Goal: Task Accomplishment & Management: Use online tool/utility

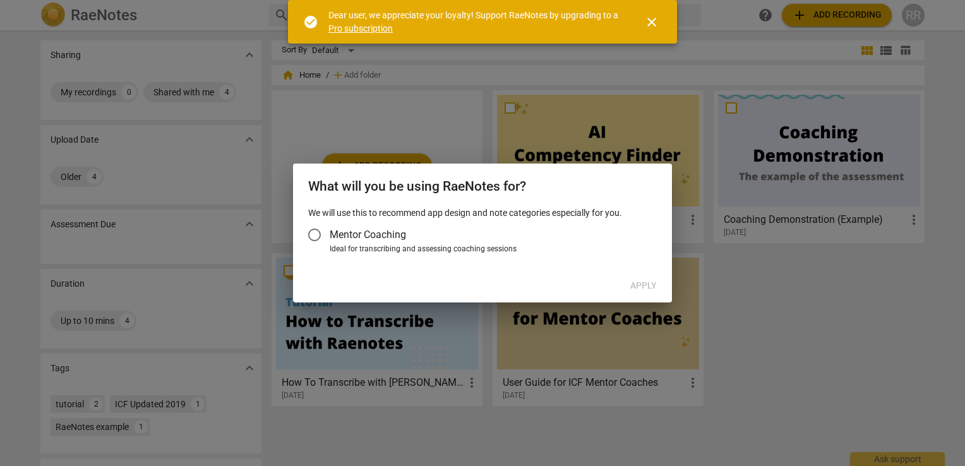
click at [342, 233] on span "Mentor Coaching" at bounding box center [368, 234] width 76 height 15
click at [330, 233] on input "Mentor Coaching" at bounding box center [314, 235] width 30 height 30
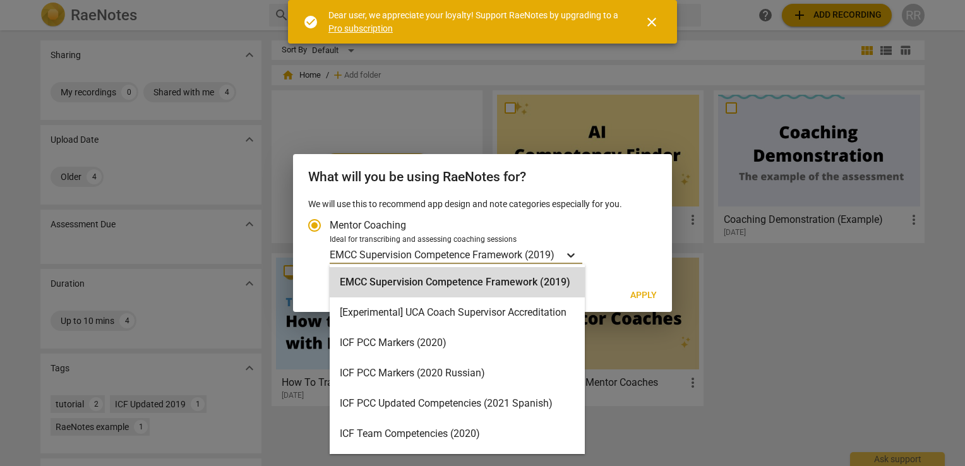
click at [571, 255] on icon "Account type" at bounding box center [571, 255] width 8 height 4
click at [0, 0] on input "Ideal for transcribing and assessing coaching sessions 15 results available. Us…" at bounding box center [0, 0] width 0 height 0
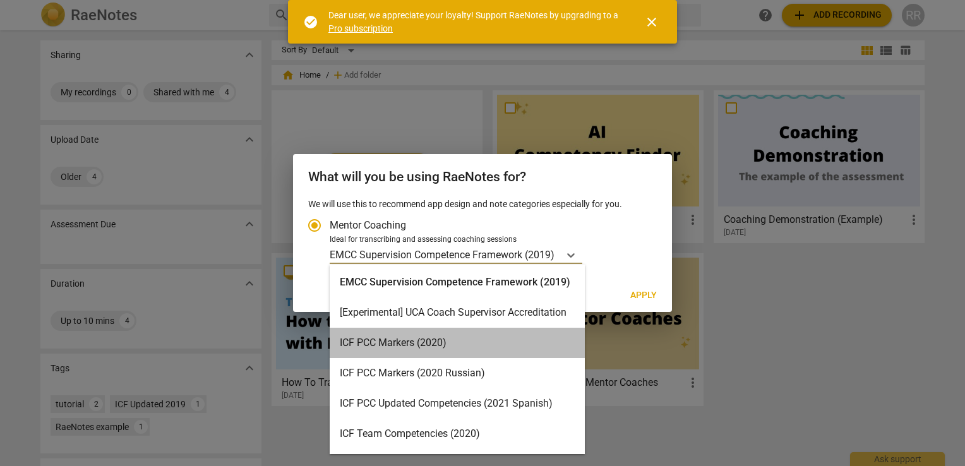
click at [486, 347] on div "ICF PCC Markers (2020)" at bounding box center [457, 343] width 255 height 30
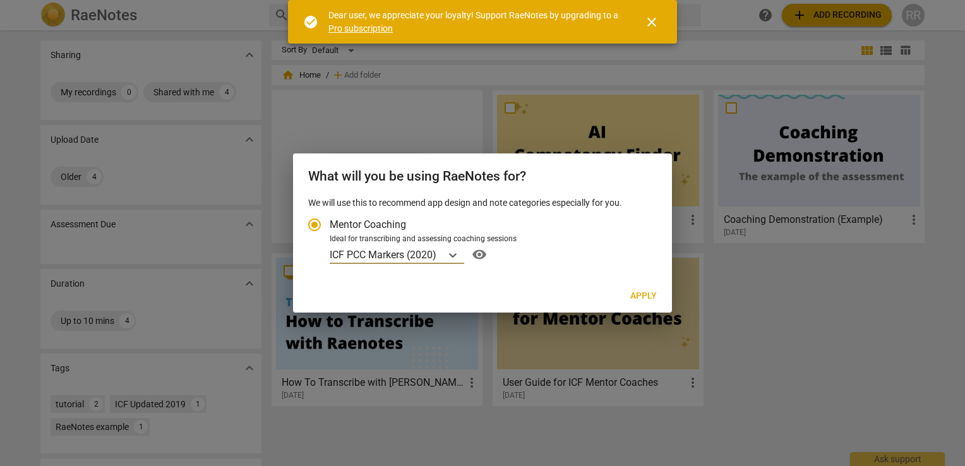
click at [649, 293] on span "Apply" at bounding box center [643, 296] width 27 height 13
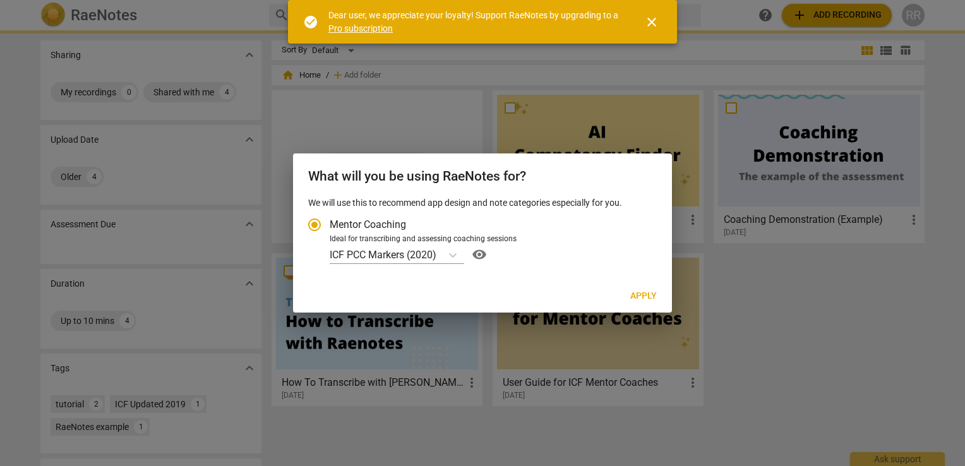
radio input "false"
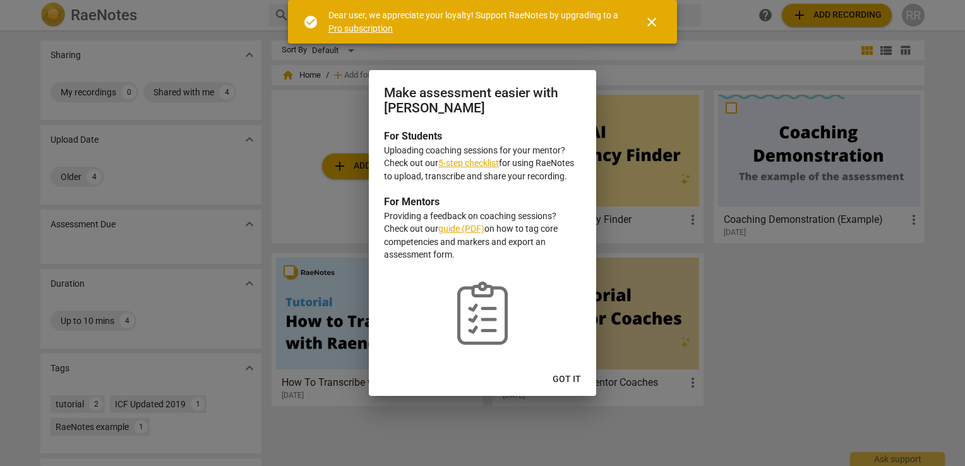
click at [467, 167] on link "5-step checklist" at bounding box center [468, 163] width 61 height 10
click at [649, 16] on span "close" at bounding box center [651, 22] width 15 height 15
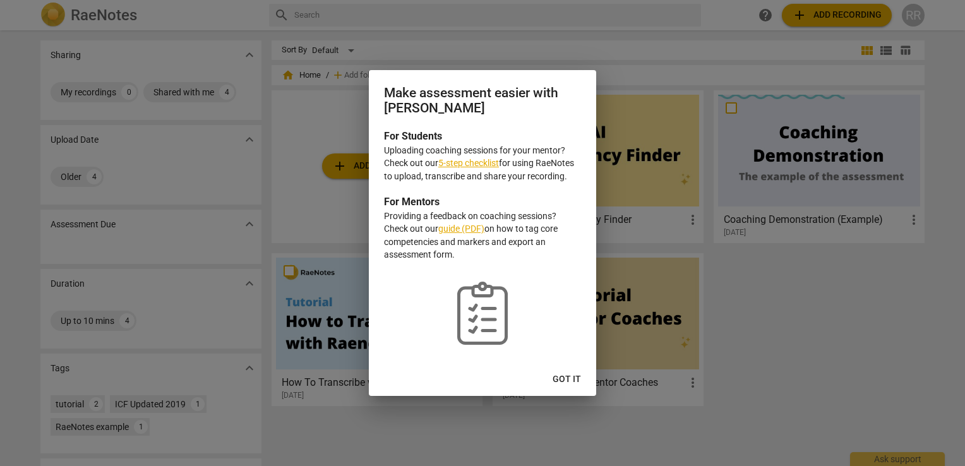
click at [576, 371] on button "Got it" at bounding box center [567, 379] width 49 height 23
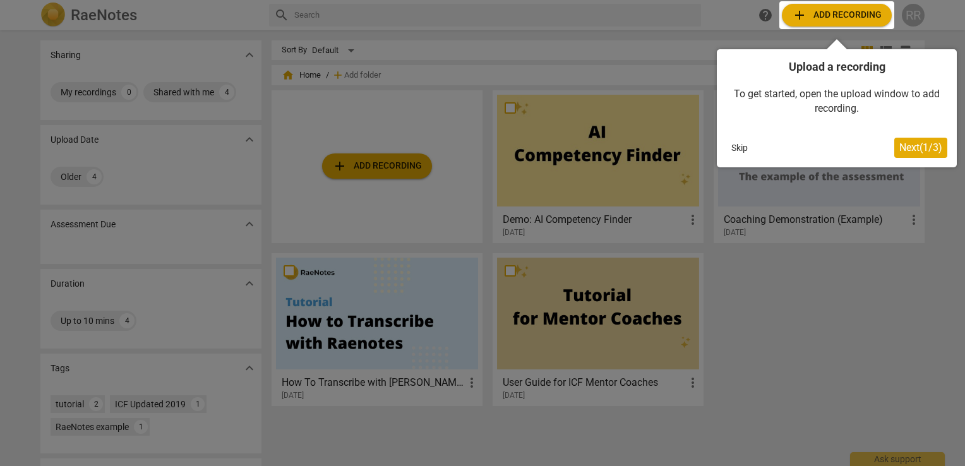
click at [741, 150] on button "Skip" at bounding box center [740, 147] width 27 height 19
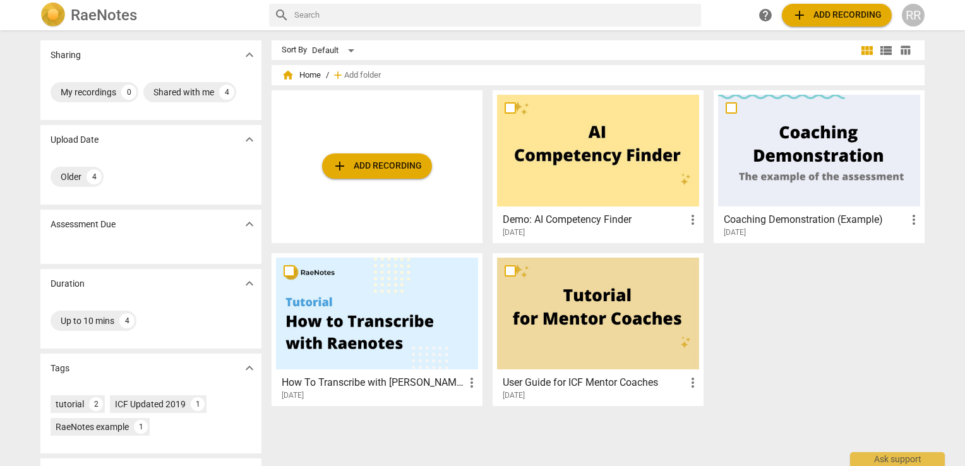
click at [365, 332] on div at bounding box center [377, 314] width 202 height 112
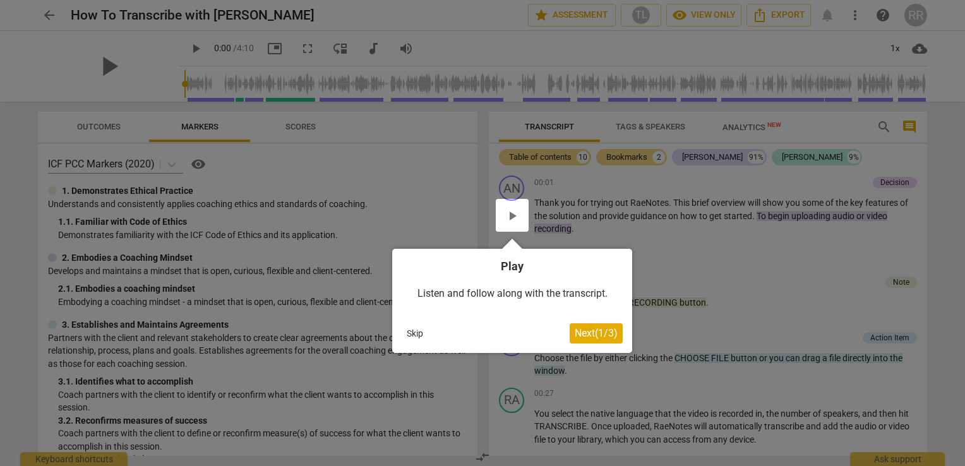
click at [580, 332] on span "Next ( 1 / 3 )" at bounding box center [596, 333] width 43 height 12
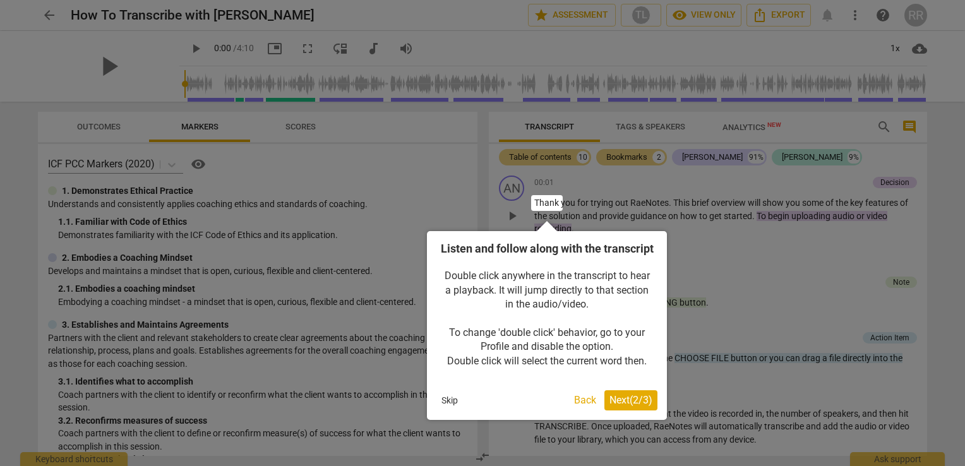
click at [630, 406] on span "Next ( 2 / 3 )" at bounding box center [631, 400] width 43 height 12
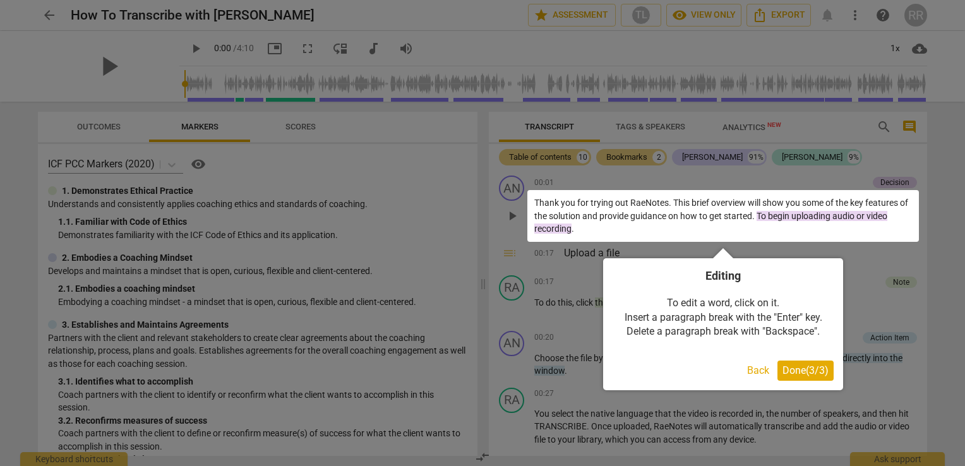
click at [757, 371] on button "Back" at bounding box center [758, 371] width 32 height 20
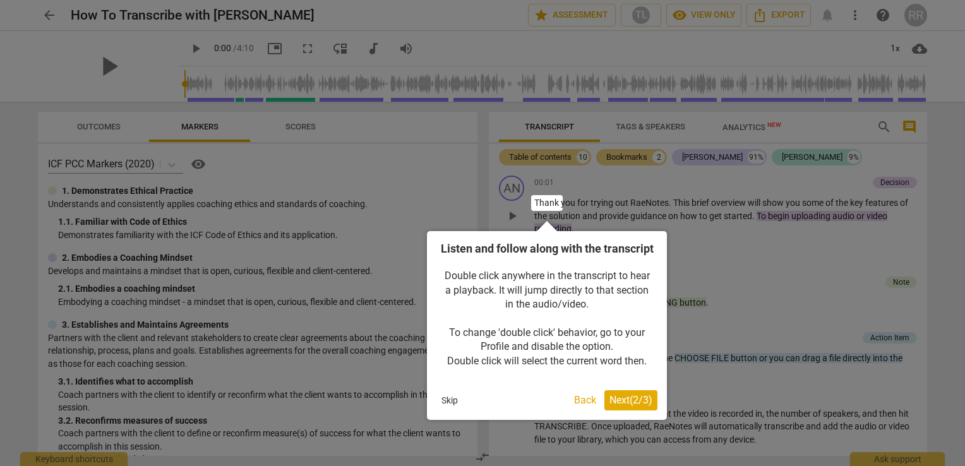
click at [455, 410] on button "Skip" at bounding box center [450, 400] width 27 height 19
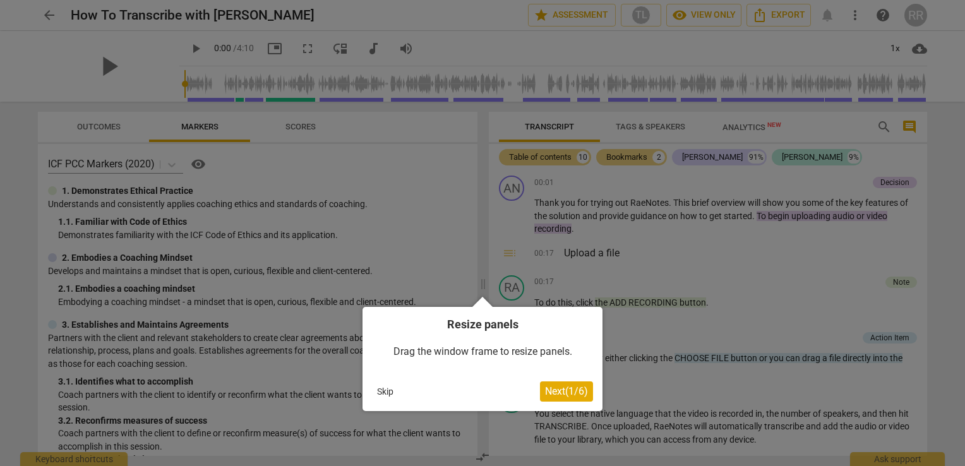
click at [380, 390] on button "Skip" at bounding box center [385, 391] width 27 height 19
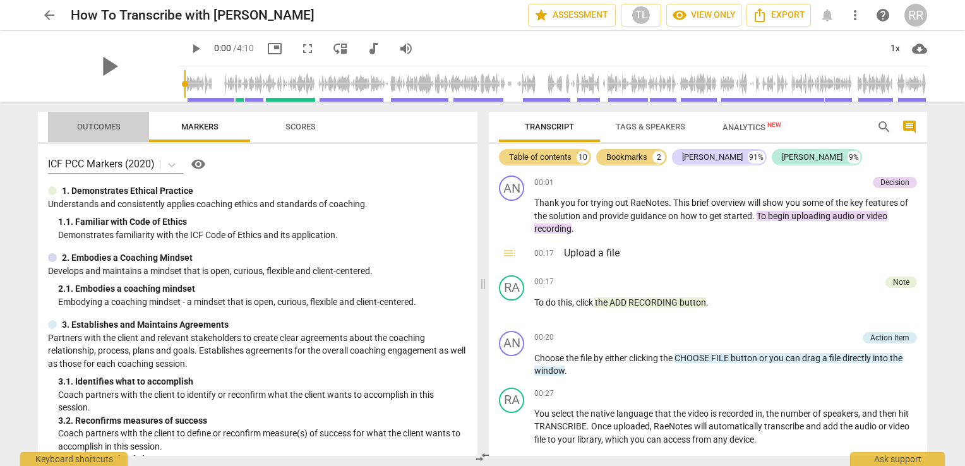
click at [105, 119] on span "Outcomes" at bounding box center [99, 127] width 74 height 17
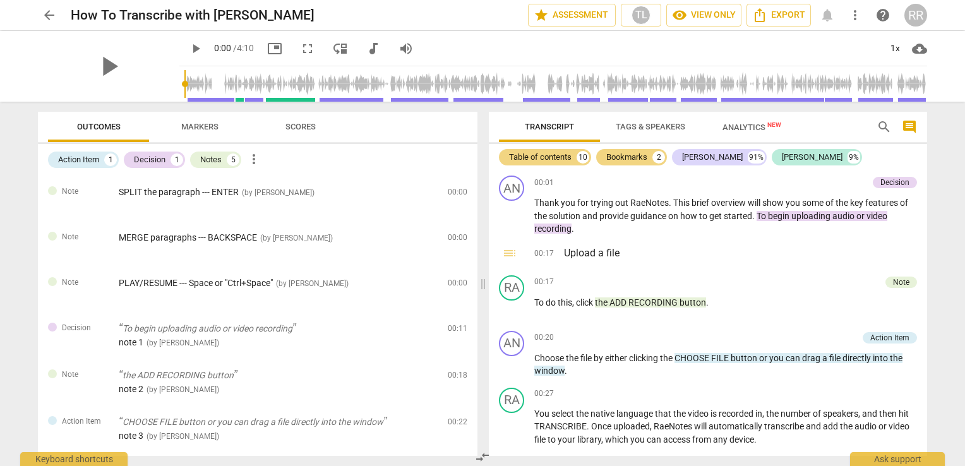
click at [186, 129] on span "Markers" at bounding box center [199, 126] width 37 height 9
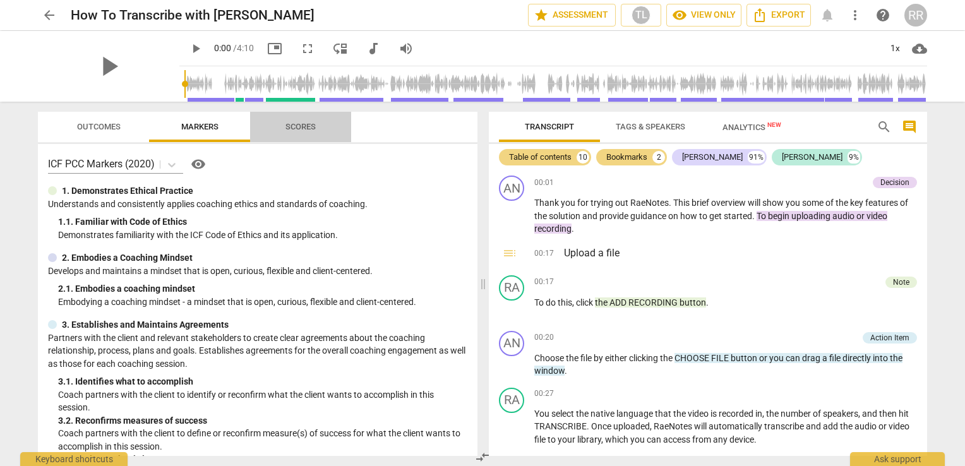
click at [284, 130] on span "Scores" at bounding box center [300, 127] width 61 height 17
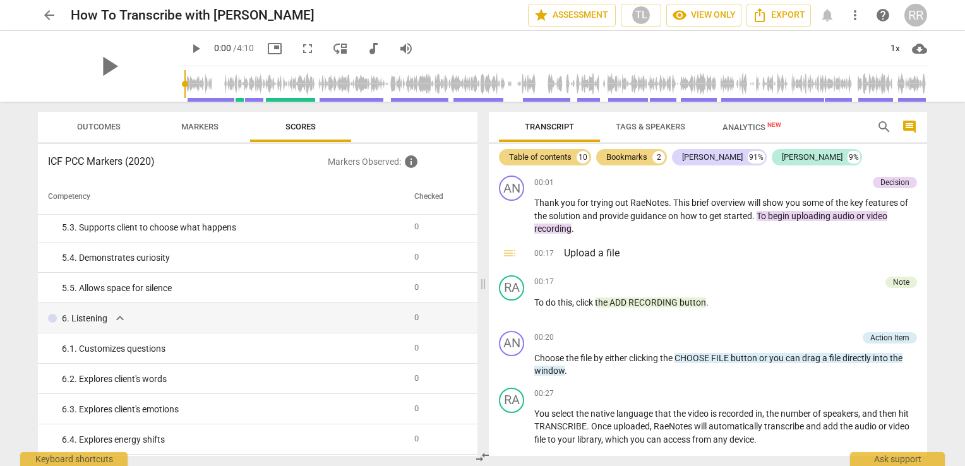
scroll to position [641, 0]
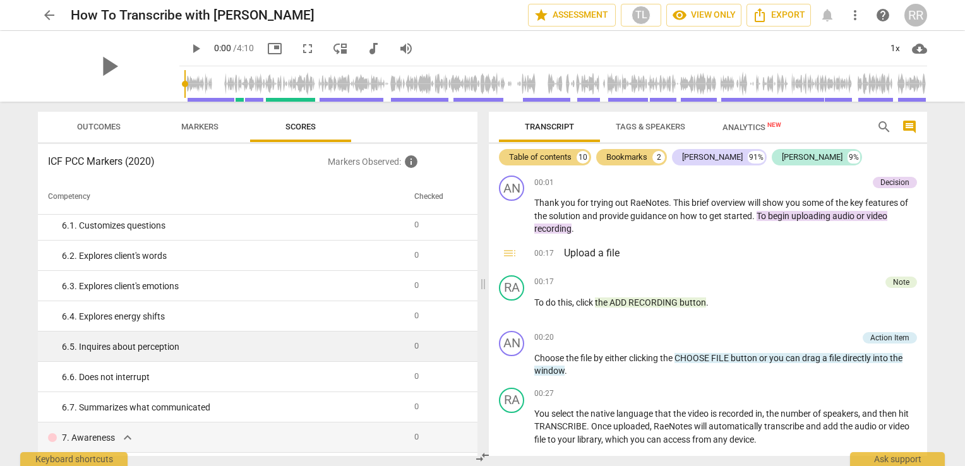
click at [469, 339] on td at bounding box center [471, 347] width 14 height 30
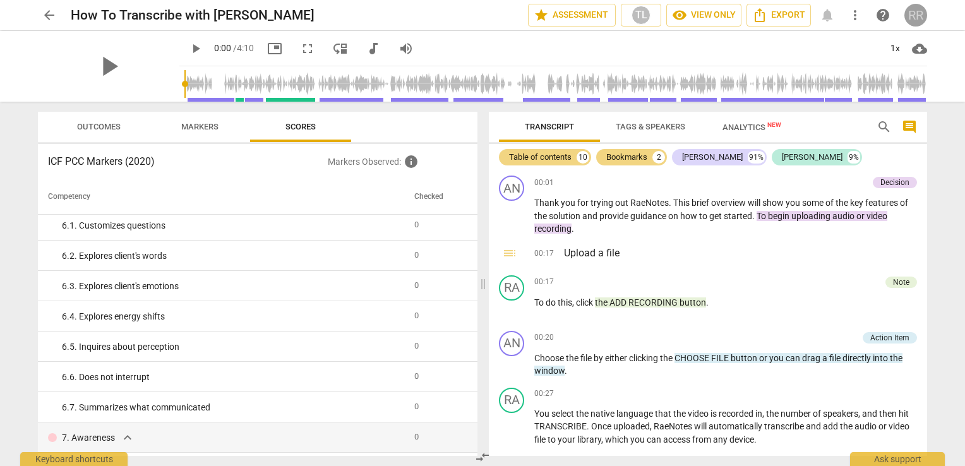
click at [915, 17] on div "RR" at bounding box center [916, 15] width 23 height 23
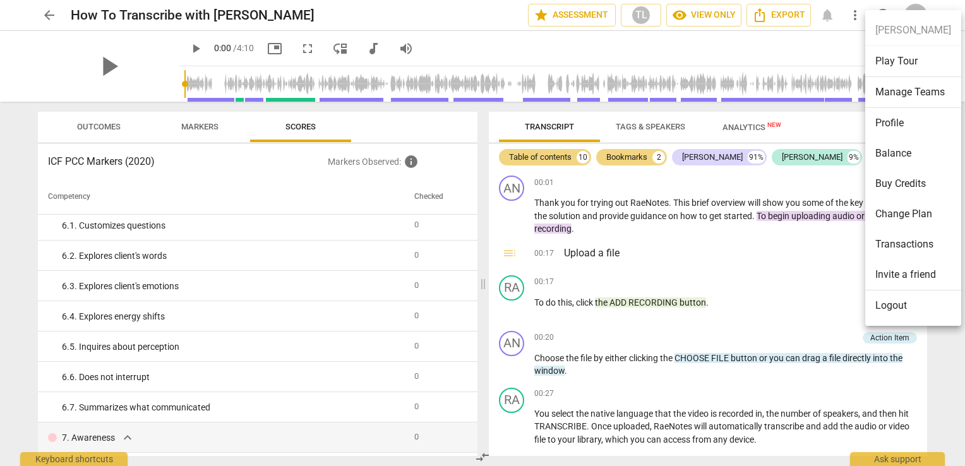
click at [845, 39] on div at bounding box center [482, 233] width 965 height 466
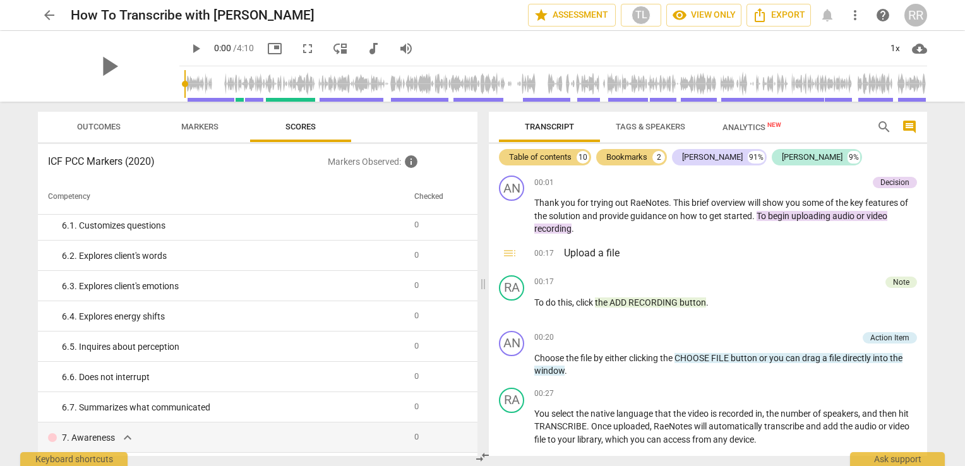
click at [886, 8] on span "help" at bounding box center [883, 15] width 15 height 15
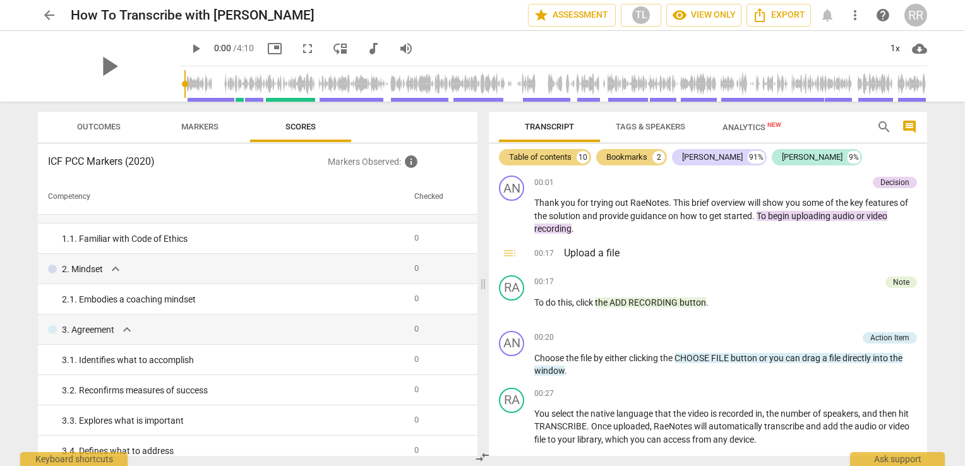
scroll to position [0, 0]
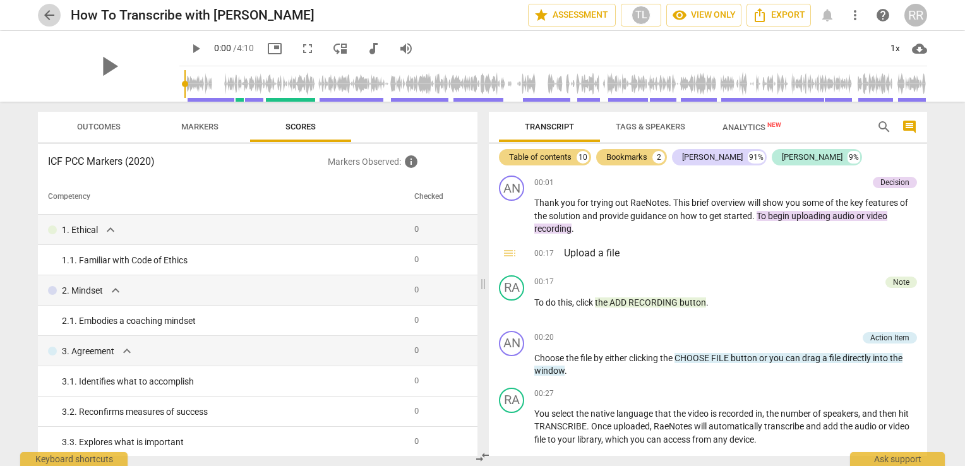
click at [45, 15] on span "arrow_back" at bounding box center [49, 15] width 15 height 15
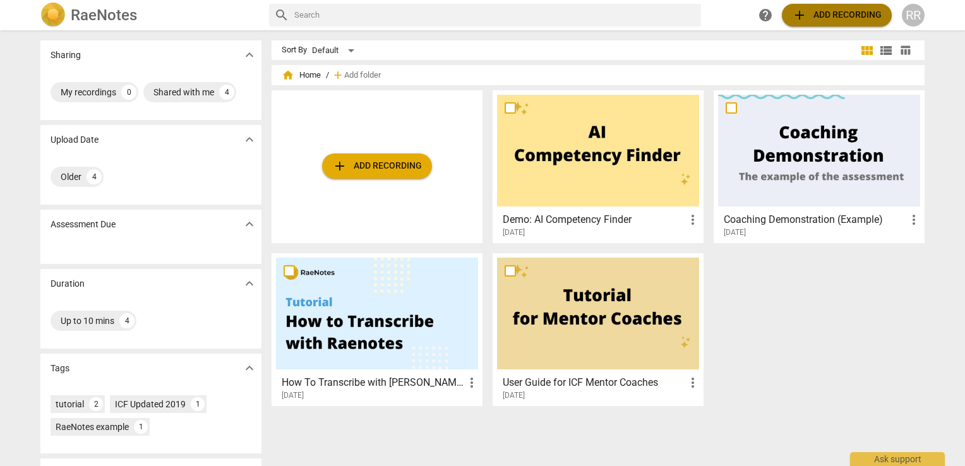
click at [838, 15] on span "add Add recording" at bounding box center [837, 15] width 90 height 15
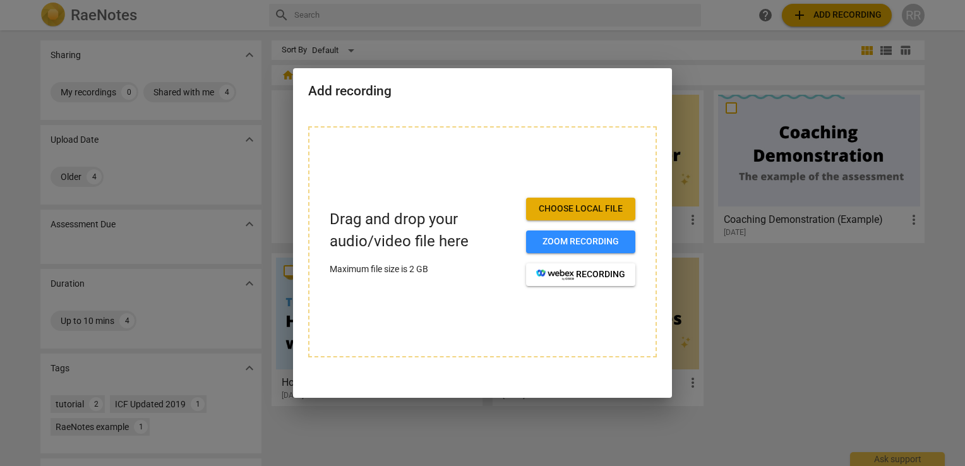
click at [750, 317] on div at bounding box center [482, 233] width 965 height 466
